Goal: Understand process/instructions: Learn how to perform a task or action

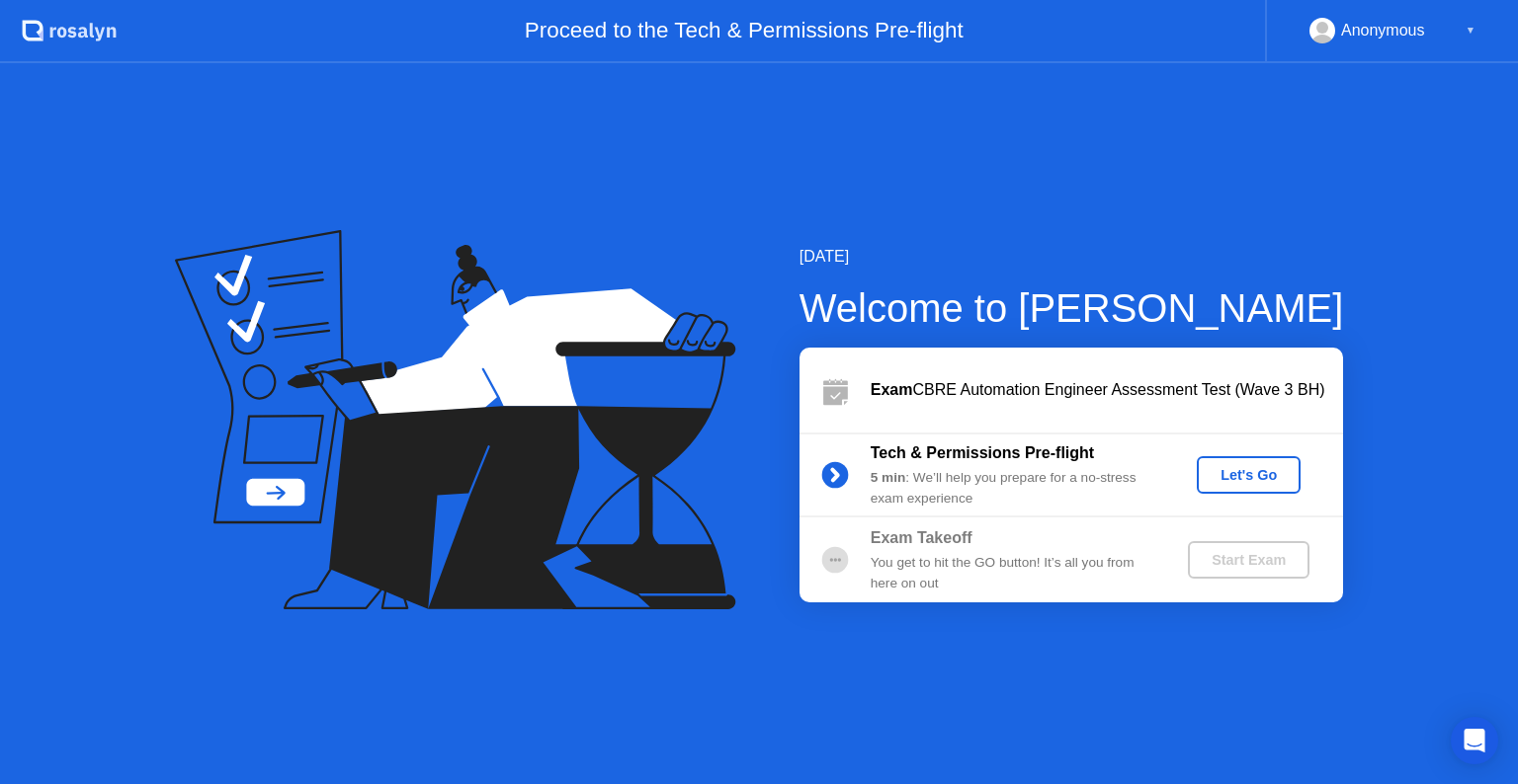
click at [1257, 468] on div "Let's Go" at bounding box center [1248, 475] width 88 height 16
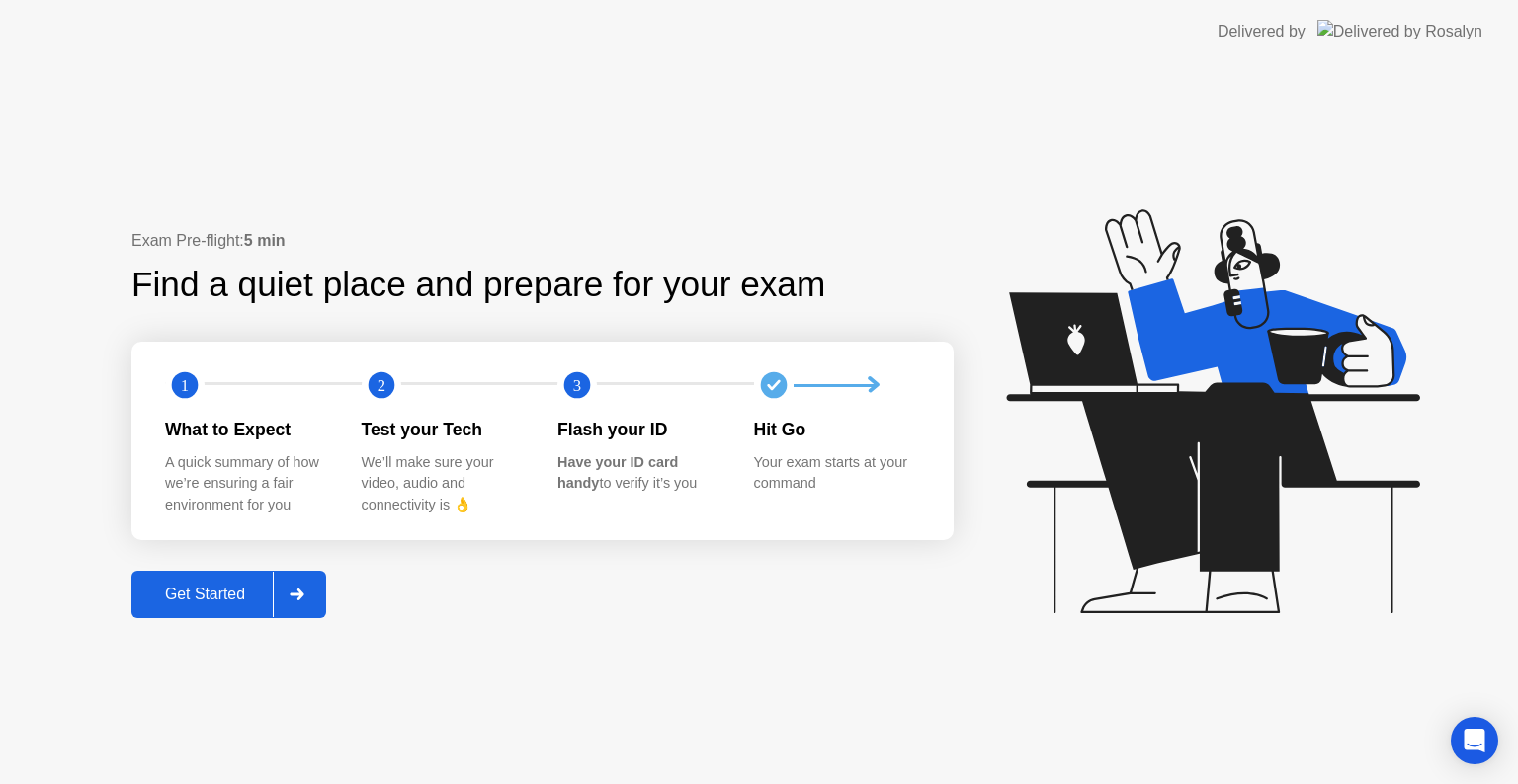
click at [185, 586] on div "Get Started" at bounding box center [205, 595] width 136 height 18
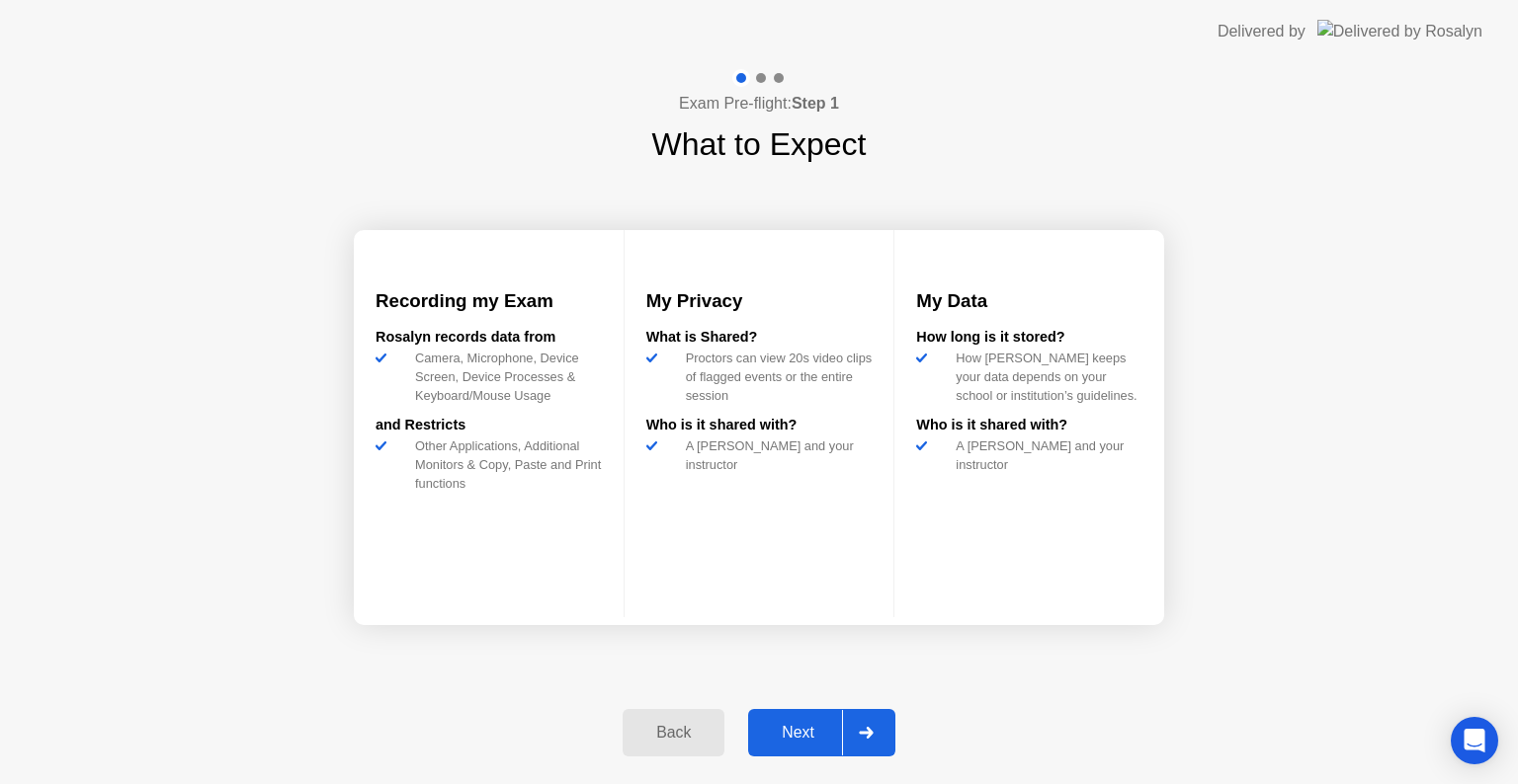
click at [822, 725] on div "Next" at bounding box center [798, 733] width 88 height 18
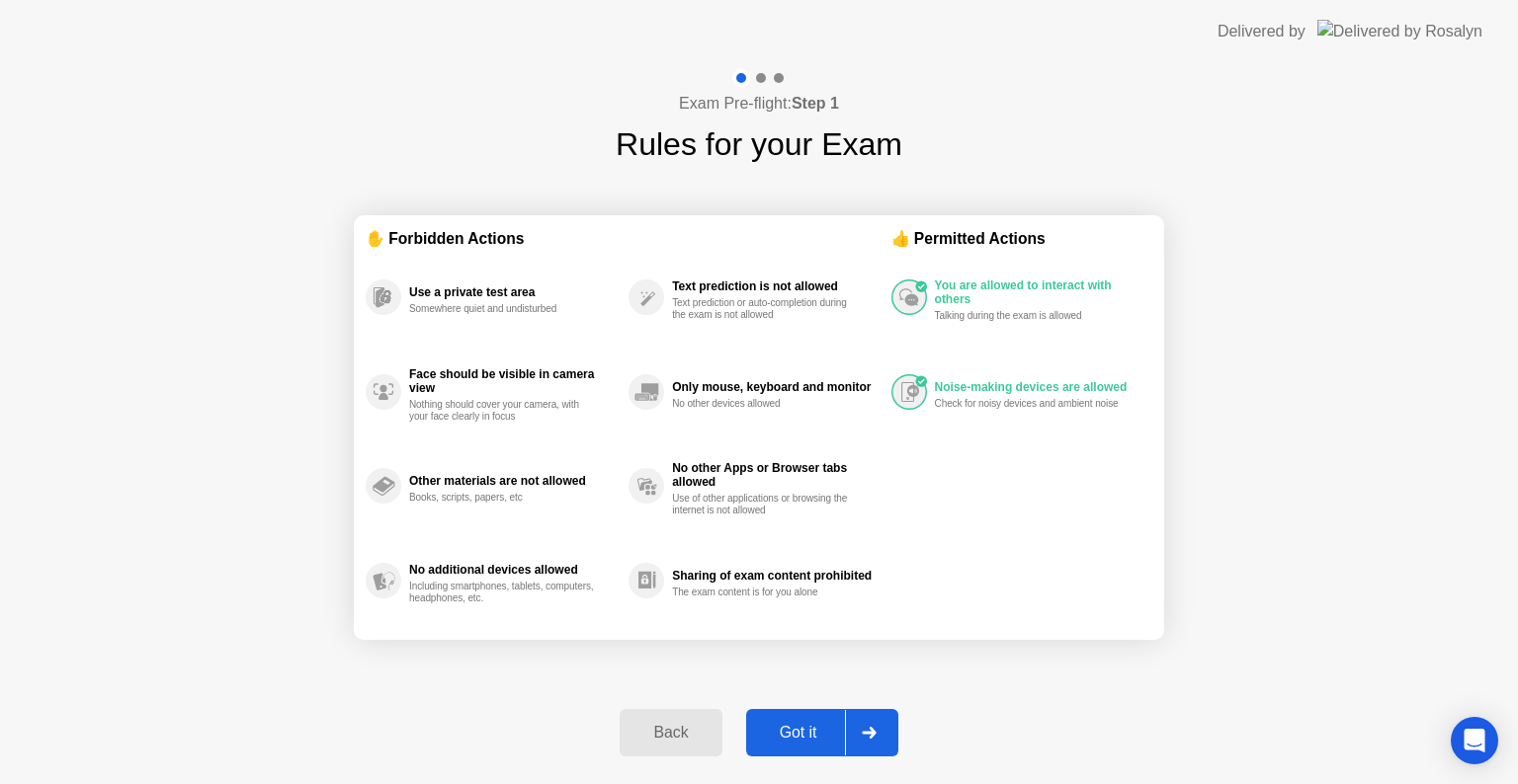
click at [780, 726] on div "Got it" at bounding box center [799, 733] width 93 height 18
select select "**********"
select select "*******"
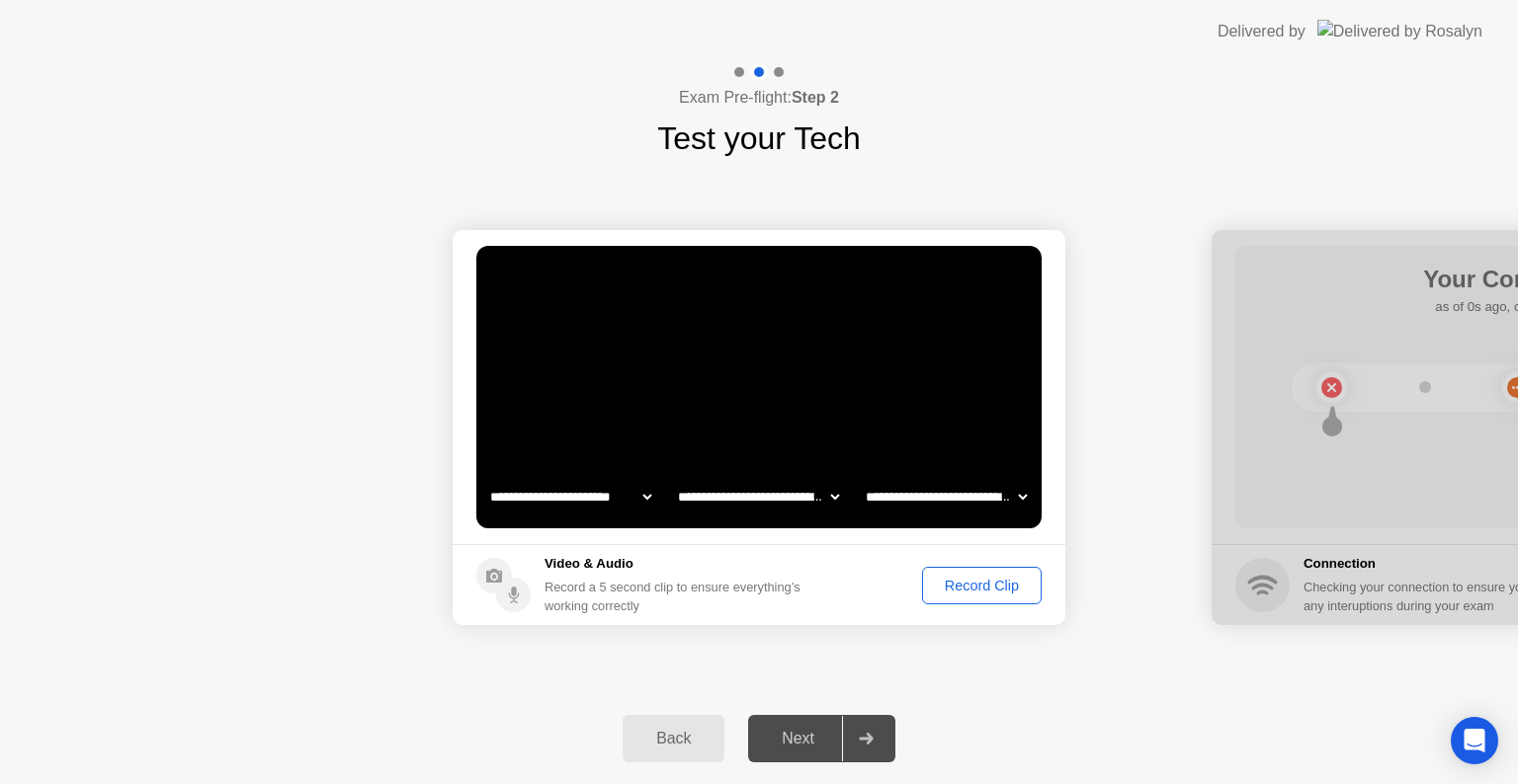
click at [992, 598] on button "Record Clip" at bounding box center [982, 586] width 120 height 38
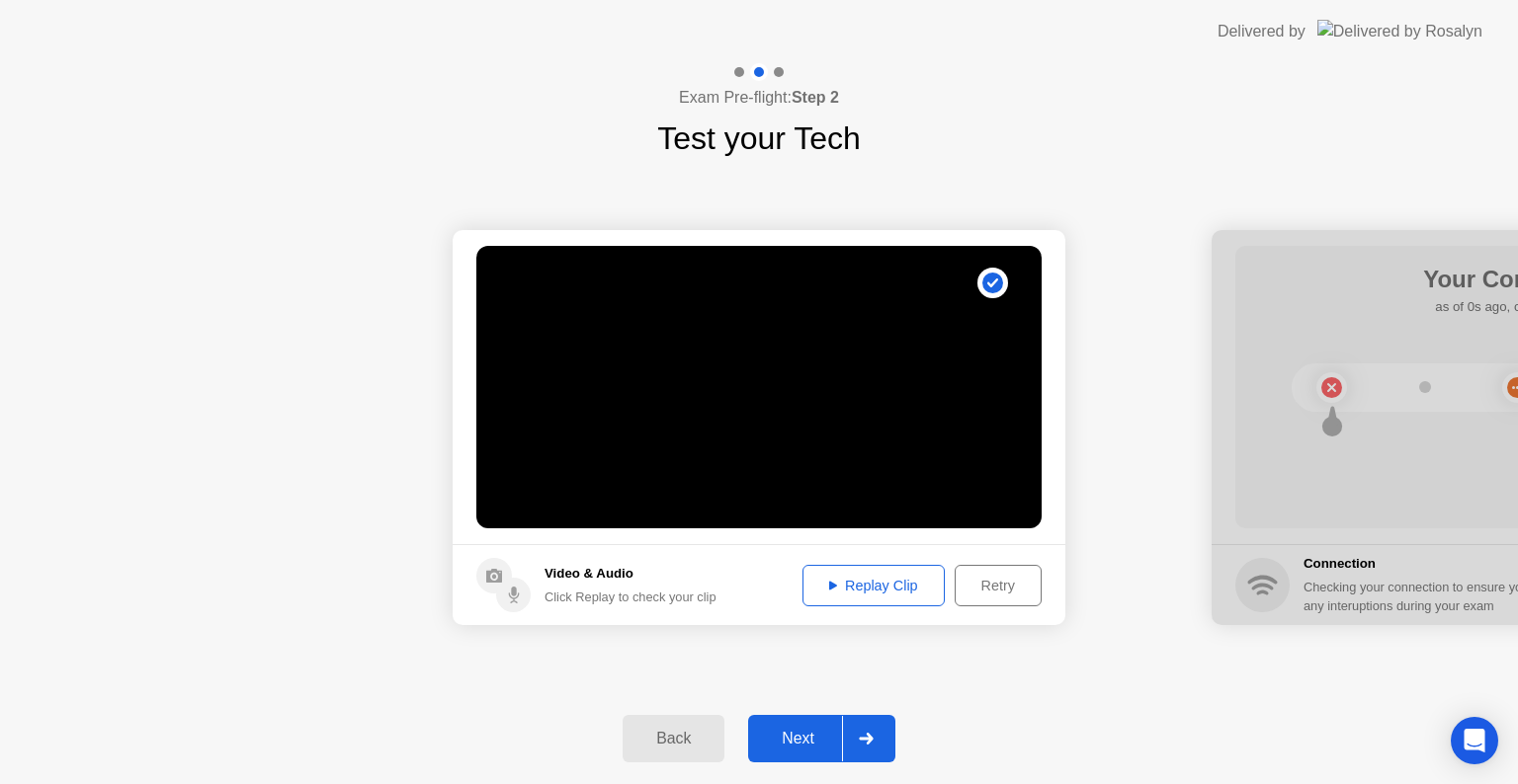
click at [871, 581] on div "Replay Clip" at bounding box center [874, 586] width 129 height 16
click at [815, 744] on div "Next" at bounding box center [798, 739] width 88 height 18
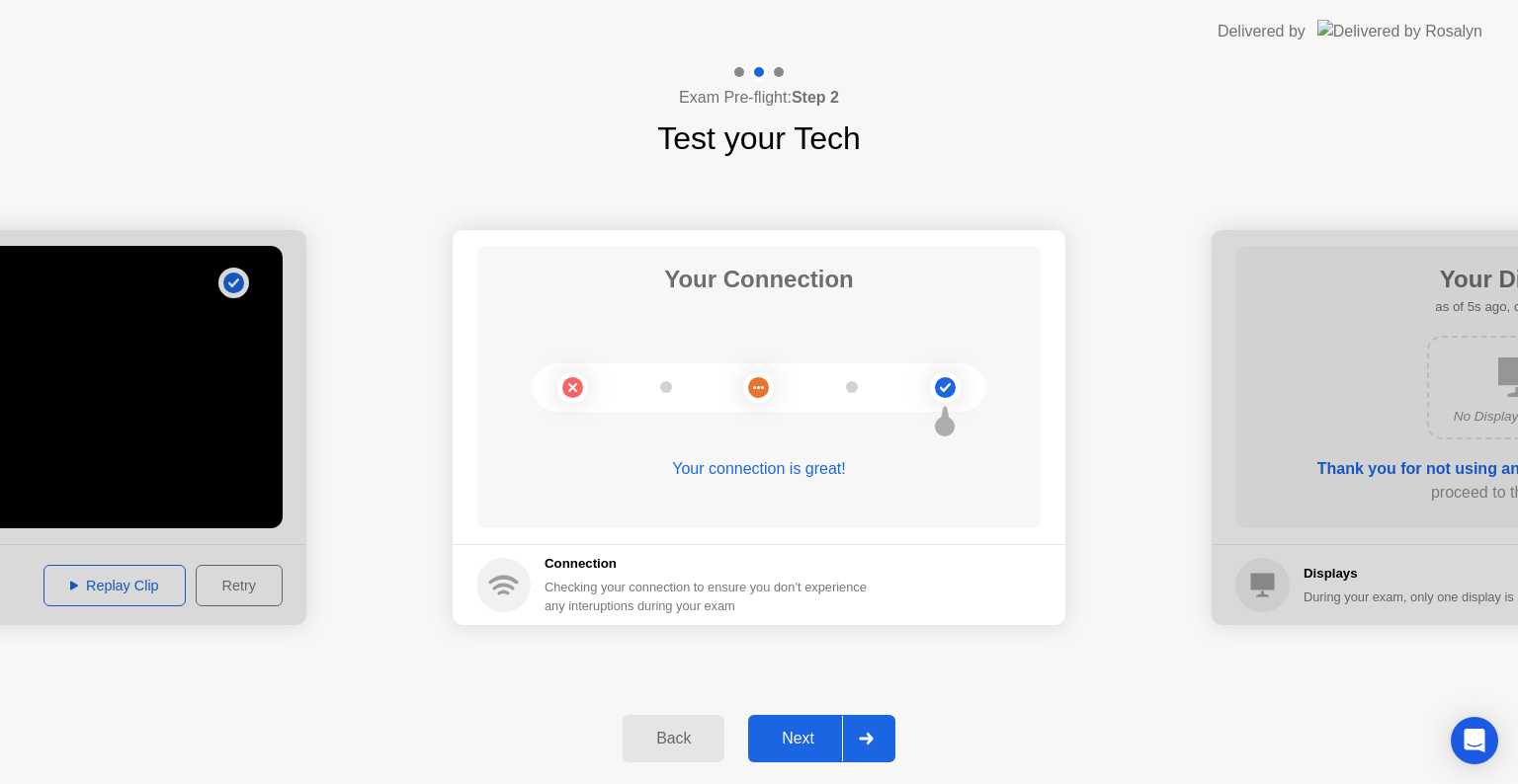
click at [800, 735] on div "Next" at bounding box center [798, 739] width 88 height 18
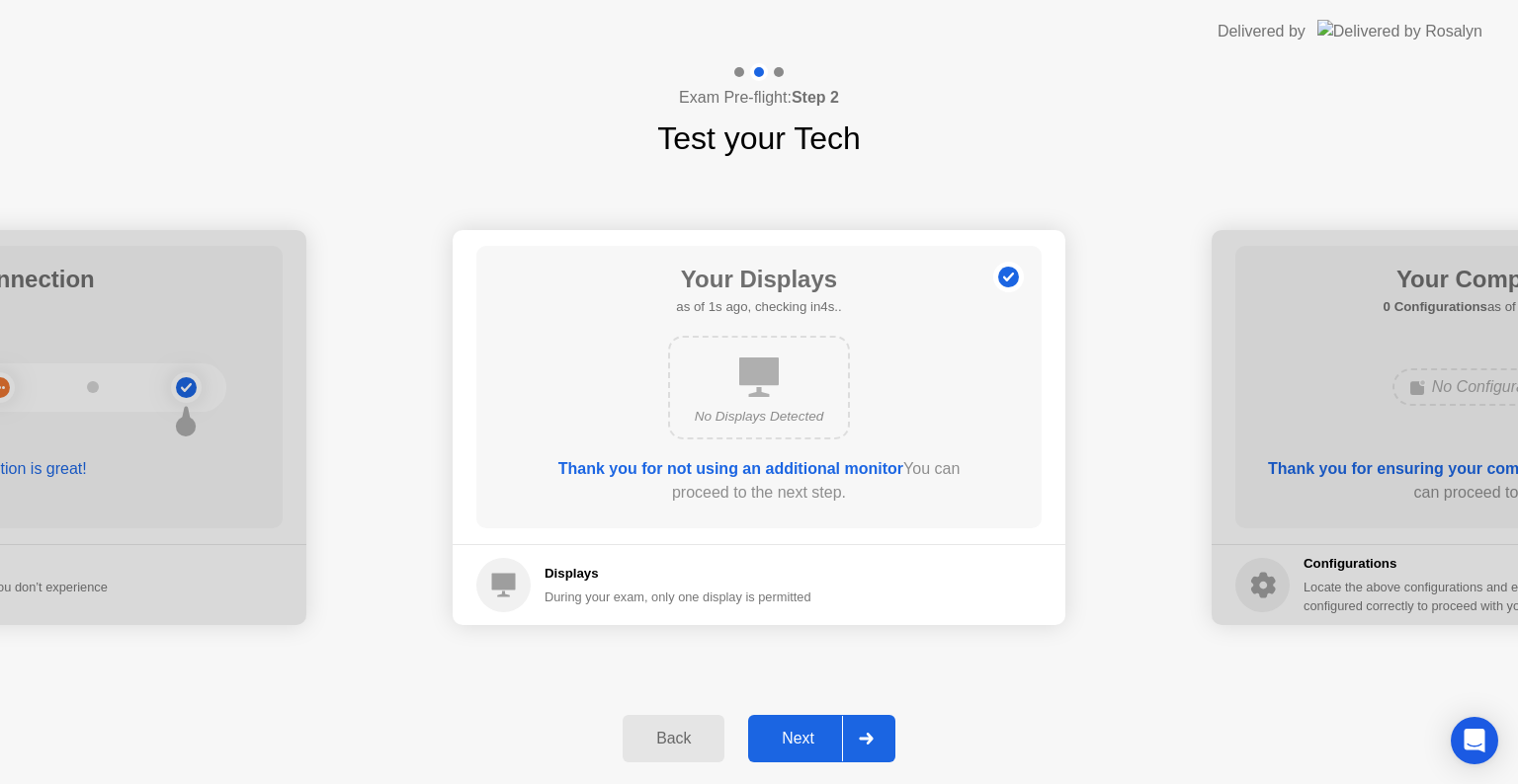
click at [800, 735] on div "Next" at bounding box center [798, 739] width 88 height 18
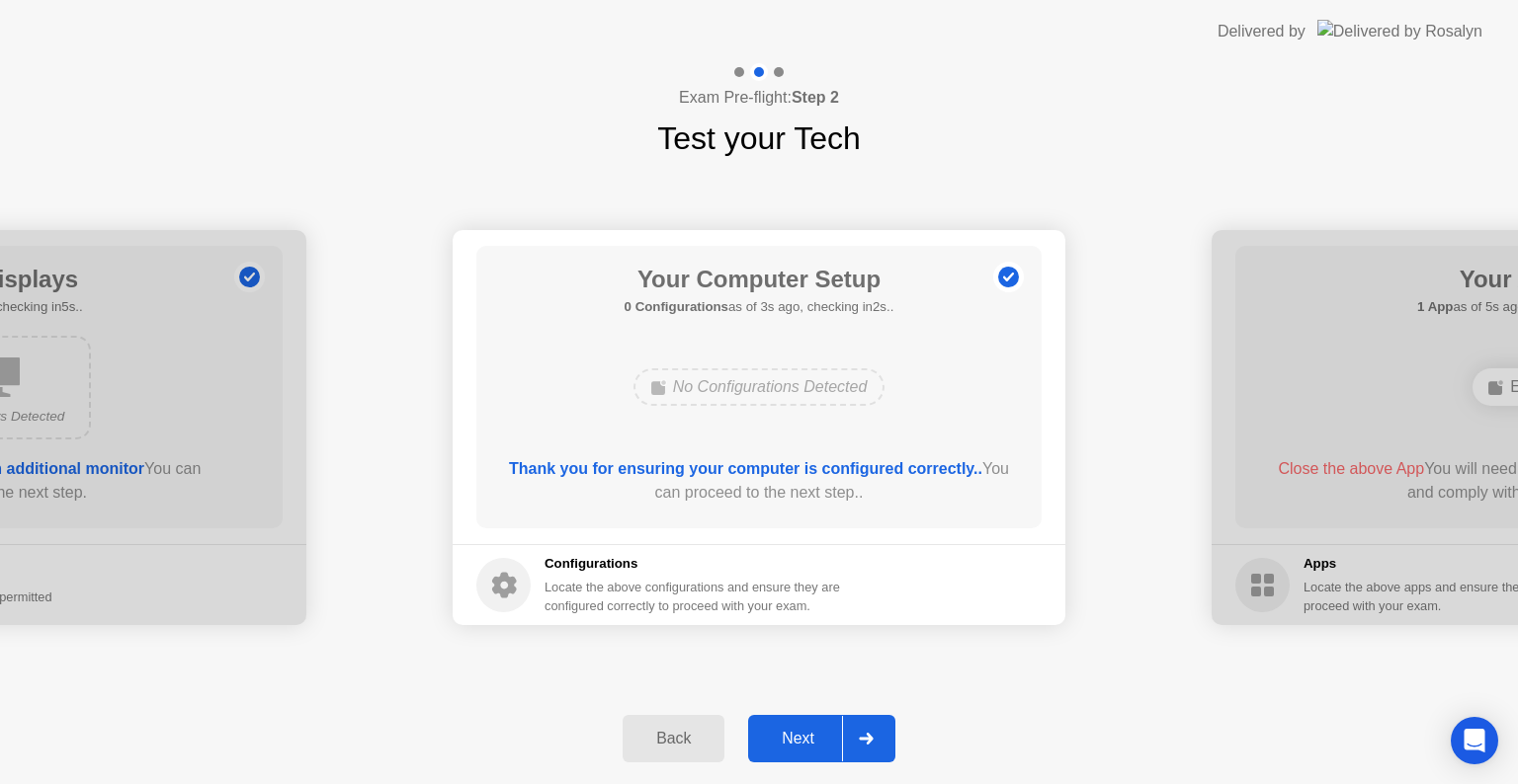
click at [800, 735] on div "Next" at bounding box center [798, 739] width 88 height 18
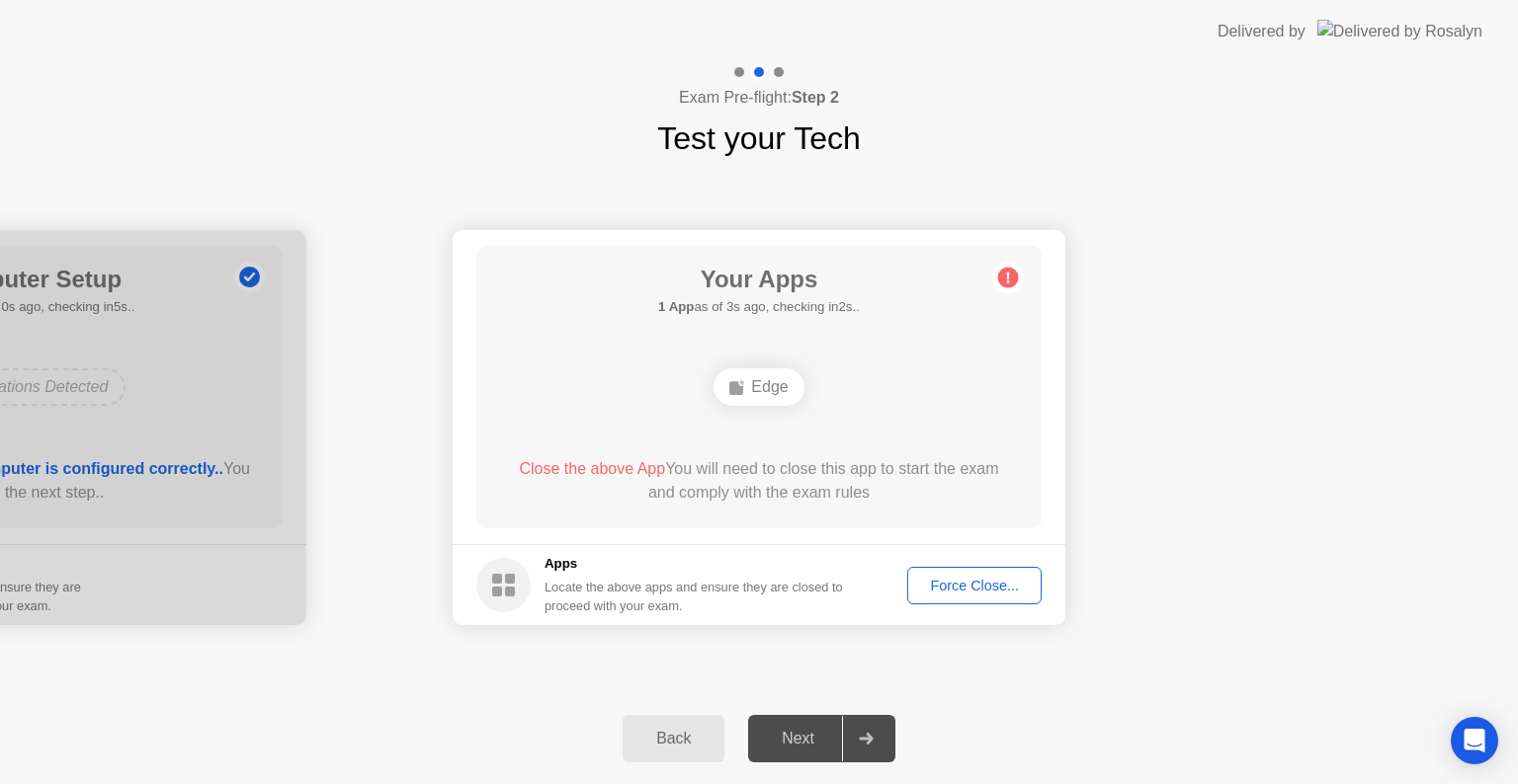
click at [1008, 594] on div "Force Close..." at bounding box center [975, 586] width 121 height 16
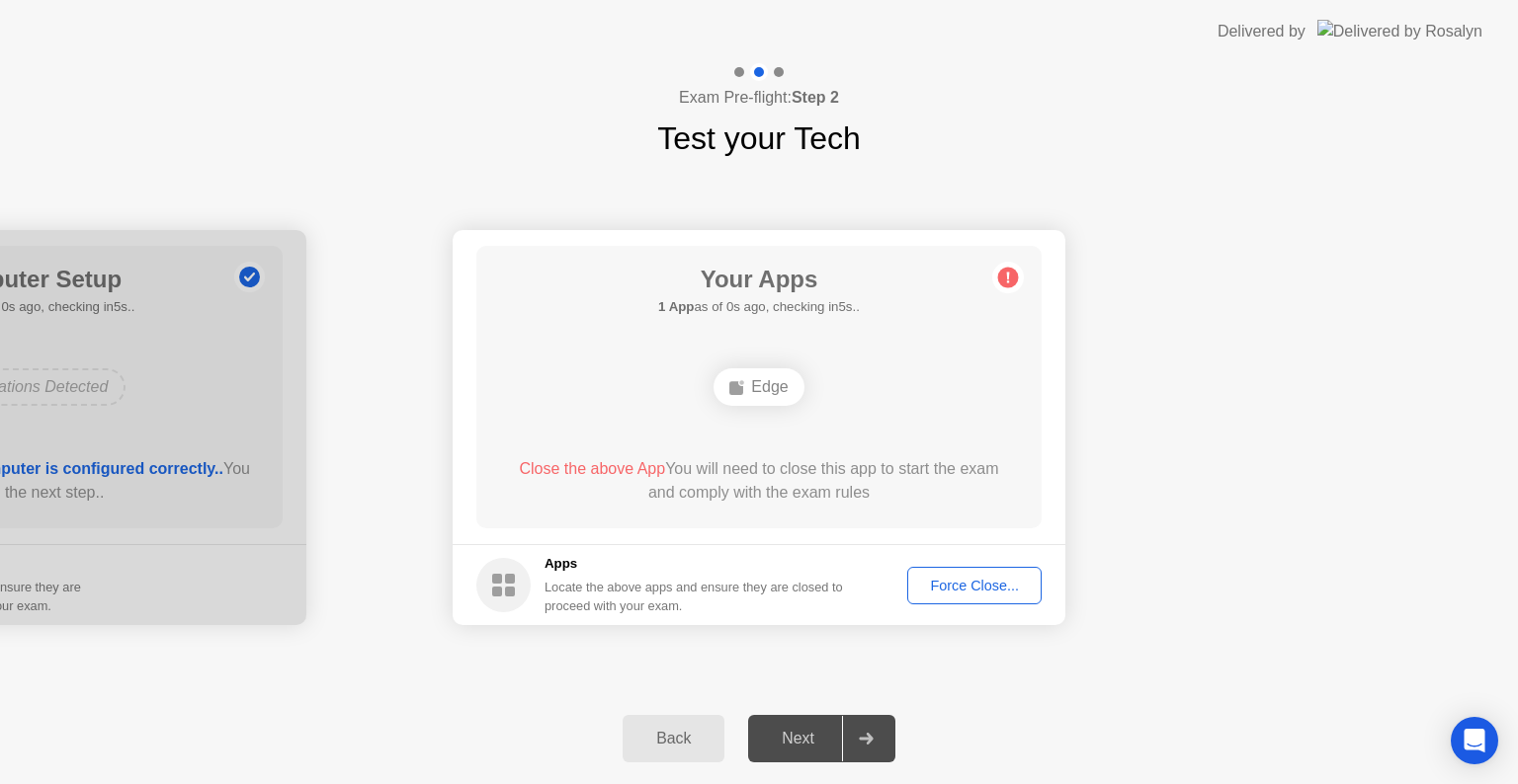
click at [1036, 581] on button "Force Close..." at bounding box center [975, 586] width 135 height 38
